Goal: Transaction & Acquisition: Purchase product/service

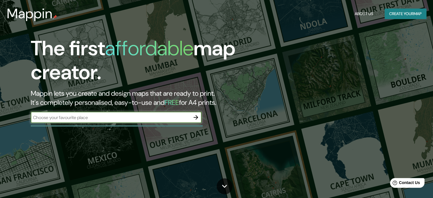
click at [121, 116] on input "text" at bounding box center [110, 117] width 159 height 7
type input "[PERSON_NAME][GEOGRAPHIC_DATA]"
click at [195, 117] on icon "button" at bounding box center [196, 117] width 5 height 5
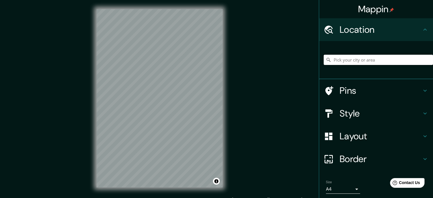
click at [360, 58] on input "Pick your city or area" at bounding box center [378, 60] width 109 height 10
paste input "[GEOGRAPHIC_DATA]"
type input "Noord, [GEOGRAPHIC_DATA], [GEOGRAPHIC_DATA], [GEOGRAPHIC_DATA]"
click at [426, 60] on icon "Clear" at bounding box center [428, 59] width 5 height 5
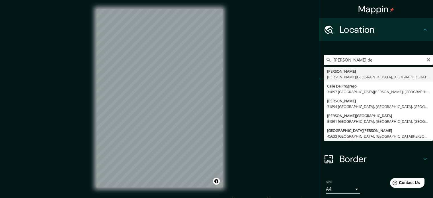
type input "[PERSON_NAME], [PERSON_NAME][GEOGRAPHIC_DATA], [GEOGRAPHIC_DATA]"
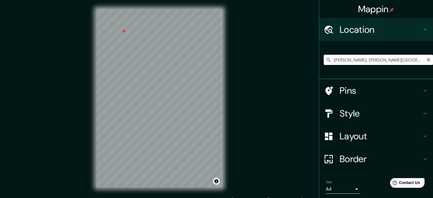
click at [411, 59] on input "[PERSON_NAME], [PERSON_NAME][GEOGRAPHIC_DATA], [GEOGRAPHIC_DATA]" at bounding box center [378, 60] width 109 height 10
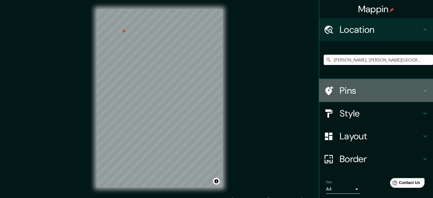
click at [358, 89] on h4 "Pins" at bounding box center [381, 90] width 82 height 11
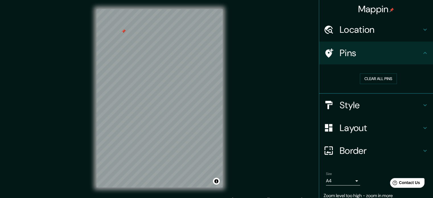
click at [370, 32] on h4 "Location" at bounding box center [381, 29] width 82 height 11
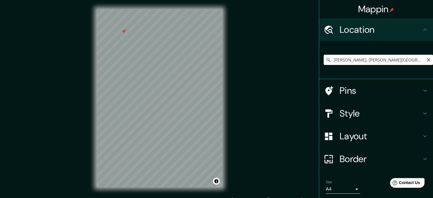
click at [413, 58] on input "[PERSON_NAME], [PERSON_NAME][GEOGRAPHIC_DATA], [GEOGRAPHIC_DATA]" at bounding box center [378, 60] width 109 height 10
